Goal: Information Seeking & Learning: Find specific fact

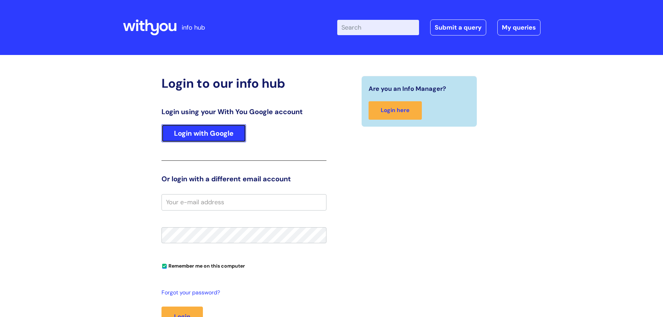
click at [204, 131] on link "Login with Google" at bounding box center [203, 133] width 85 height 18
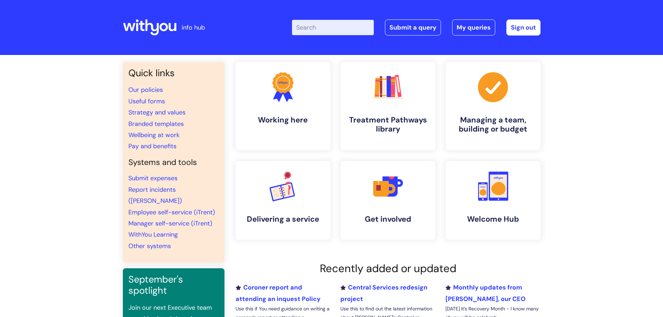
click at [332, 26] on input "Enter your search term here..." at bounding box center [333, 27] width 82 height 15
type input "signature"
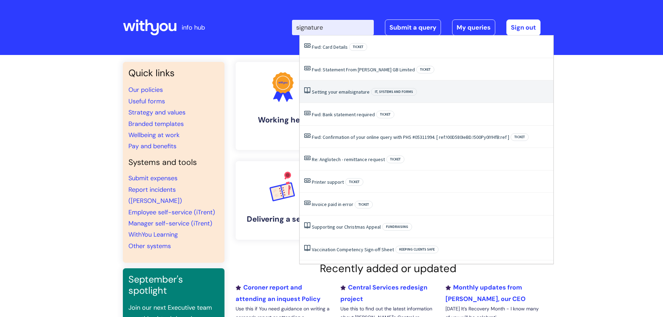
click at [331, 89] on link "Setting your email signature" at bounding box center [341, 92] width 58 height 6
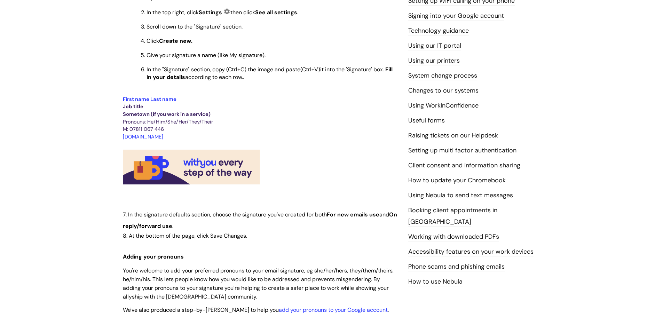
scroll to position [209, 0]
